Goal: Task Accomplishment & Management: Use online tool/utility

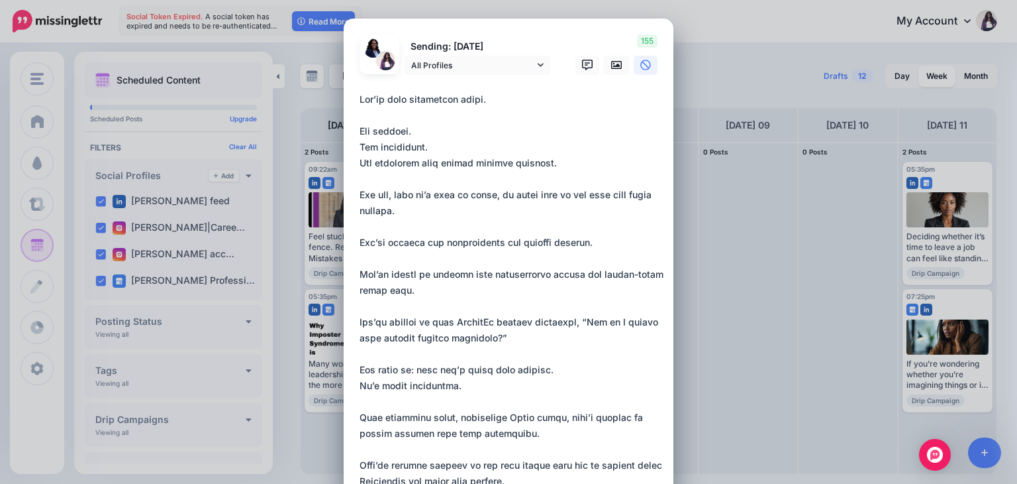
click at [629, 125] on textarea at bounding box center [512, 409] width 305 height 636
click at [611, 64] on icon at bounding box center [616, 65] width 11 height 8
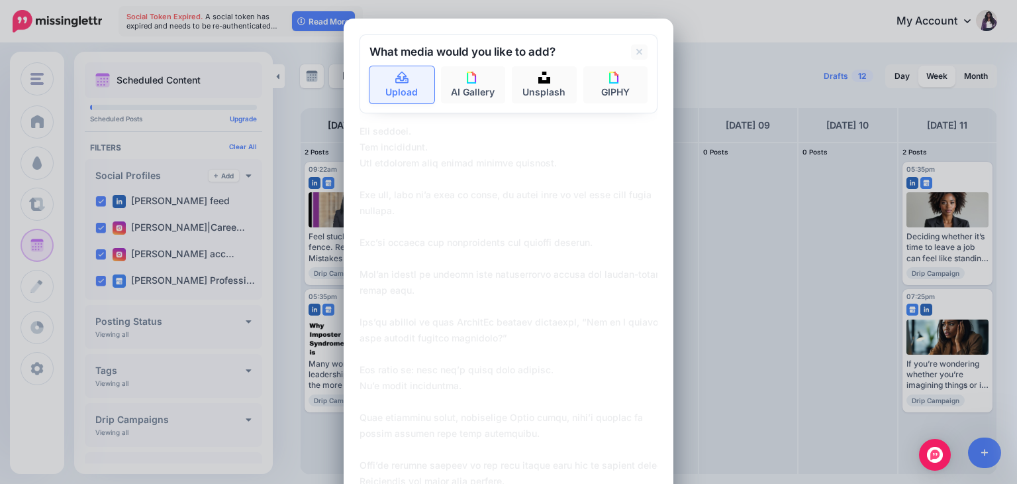
click at [382, 97] on link "Upload" at bounding box center [402, 84] width 65 height 37
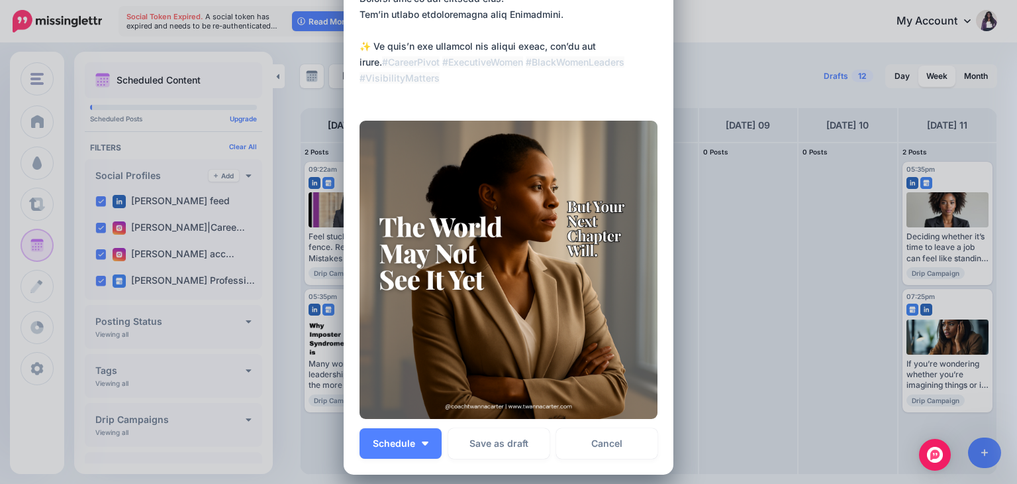
scroll to position [625, 0]
click at [419, 440] on button "Schedule" at bounding box center [401, 443] width 82 height 30
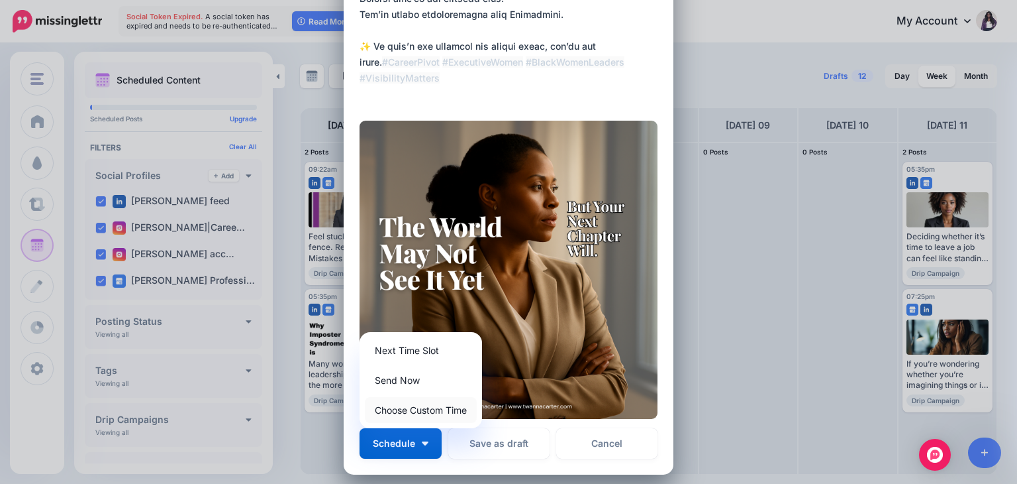
click at [442, 412] on link "Choose Custom Time" at bounding box center [421, 410] width 112 height 26
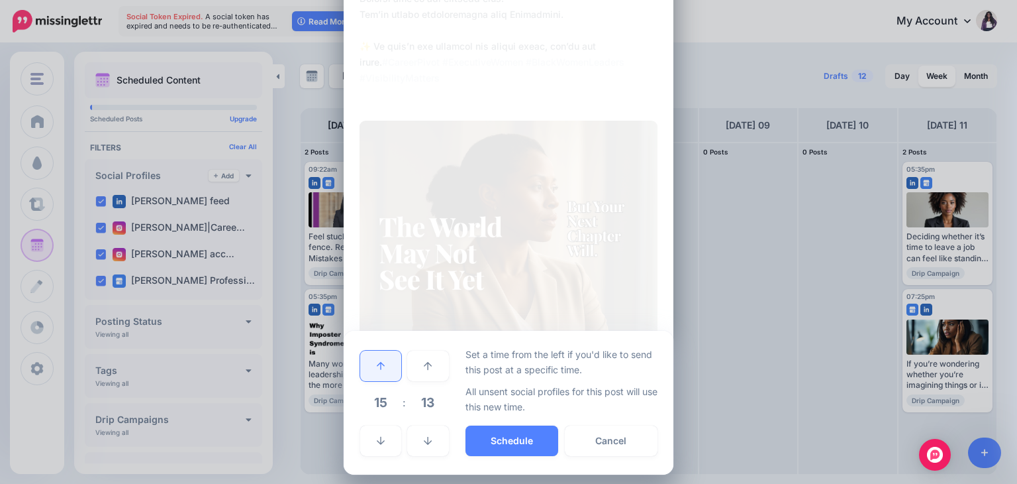
click at [371, 369] on link at bounding box center [380, 365] width 41 height 30
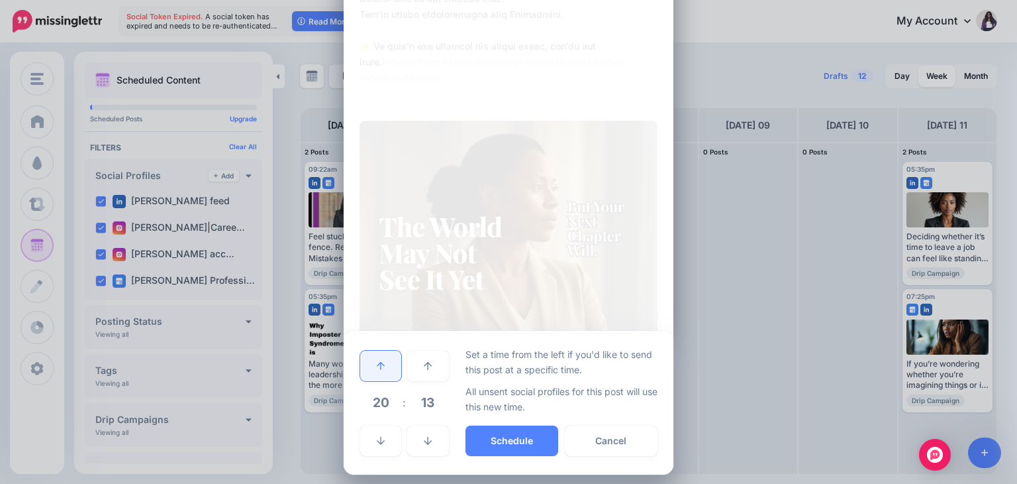
click at [371, 369] on link at bounding box center [380, 365] width 41 height 30
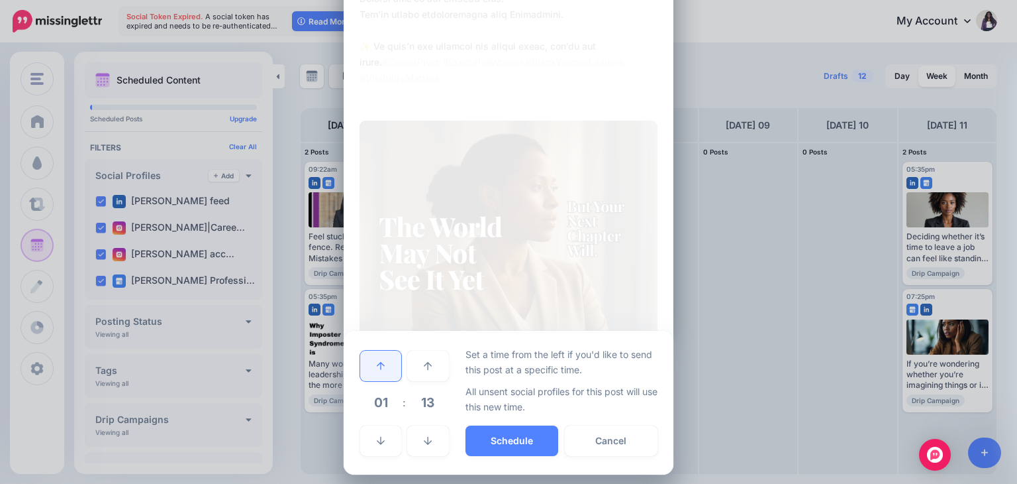
click at [371, 369] on link at bounding box center [380, 365] width 41 height 30
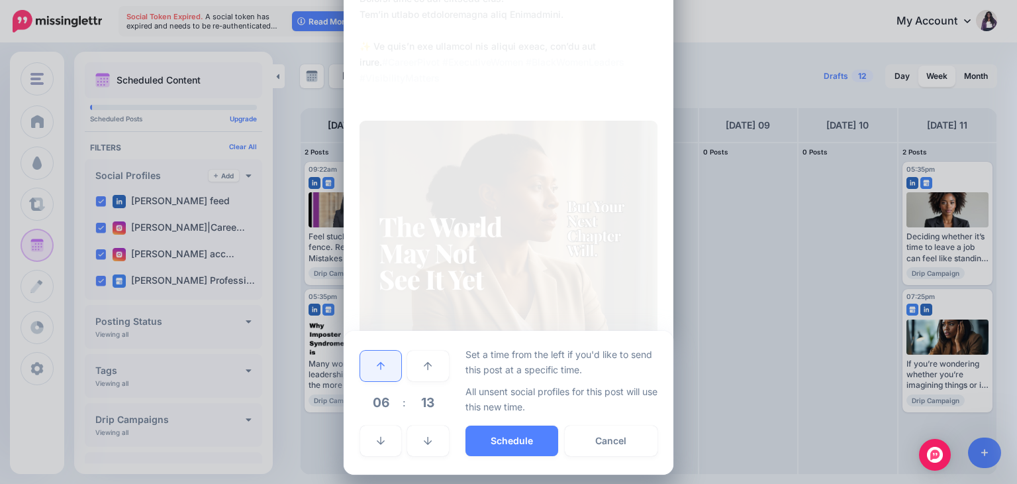
click at [371, 369] on link at bounding box center [380, 365] width 41 height 30
click at [512, 440] on button "Schedule" at bounding box center [512, 440] width 93 height 30
